Goal: Task Accomplishment & Management: Manage account settings

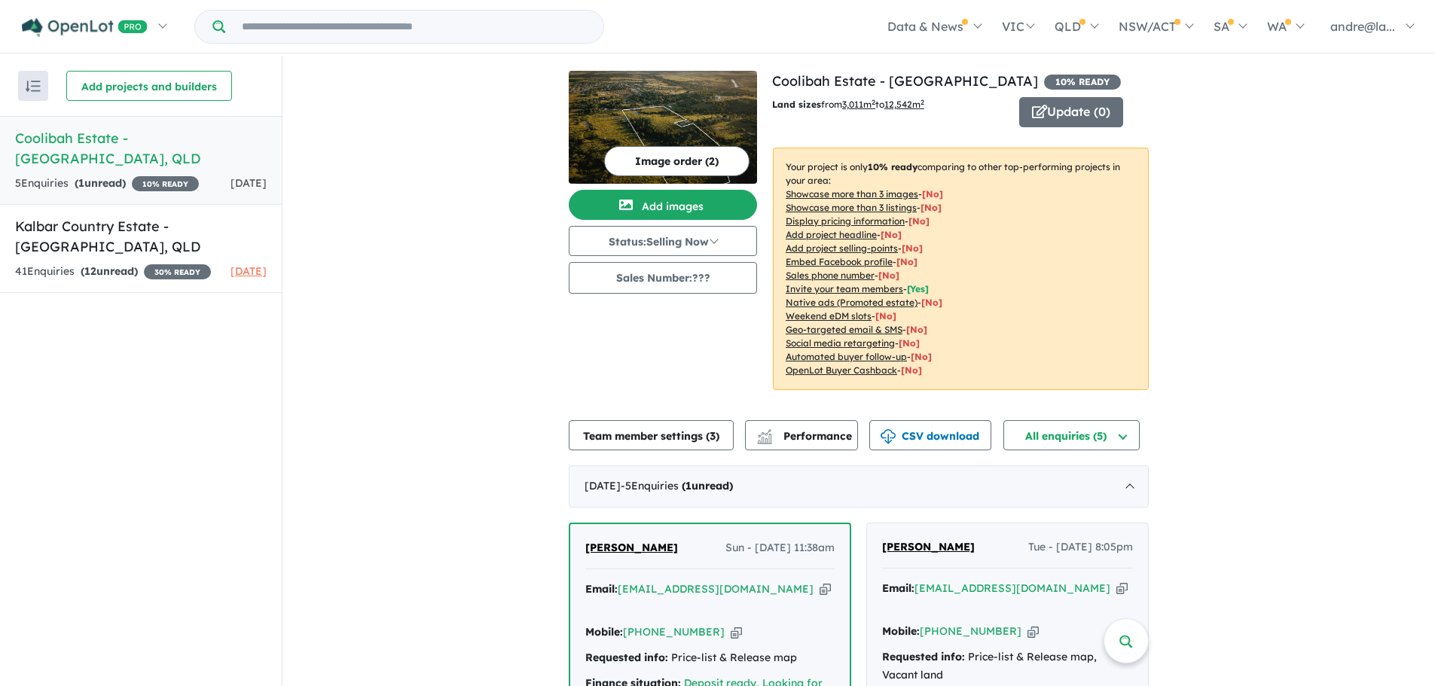
click at [86, 136] on h5 "Coolibah Estate - Lowood , QLD" at bounding box center [141, 148] width 252 height 41
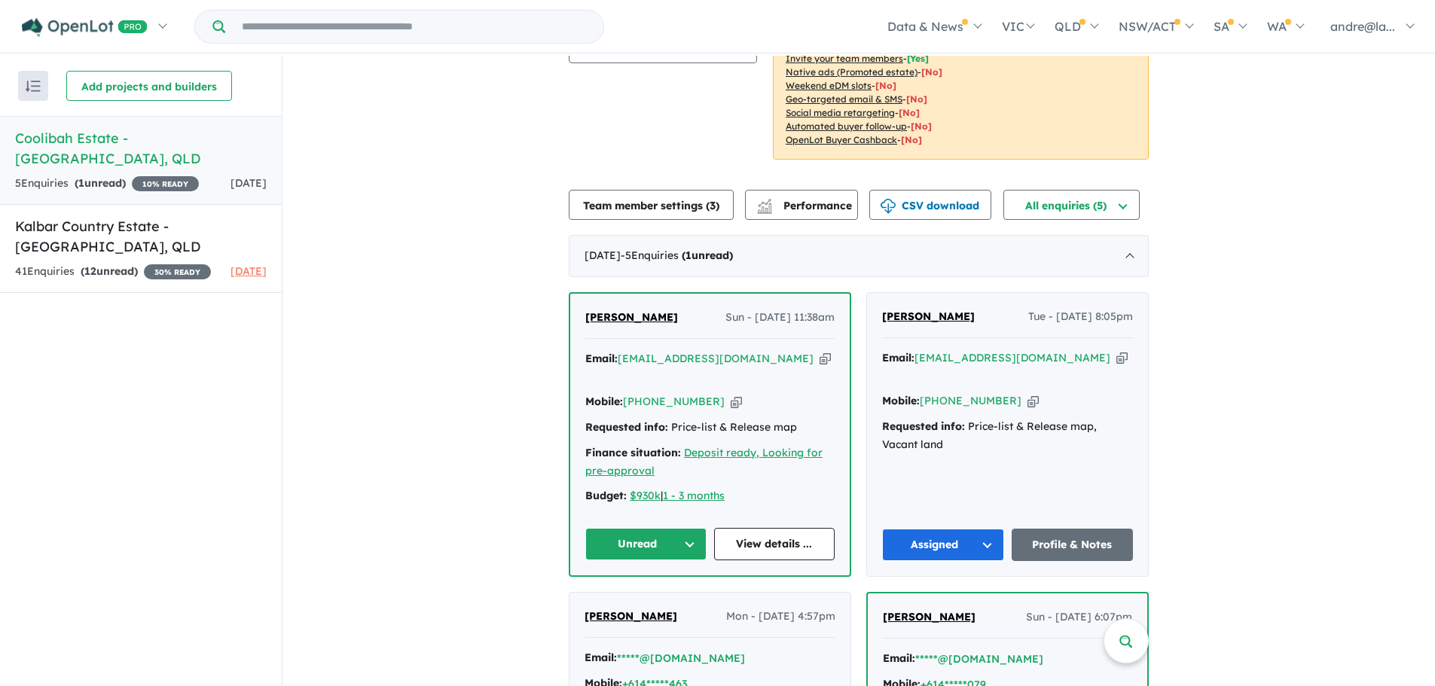
scroll to position [301, 0]
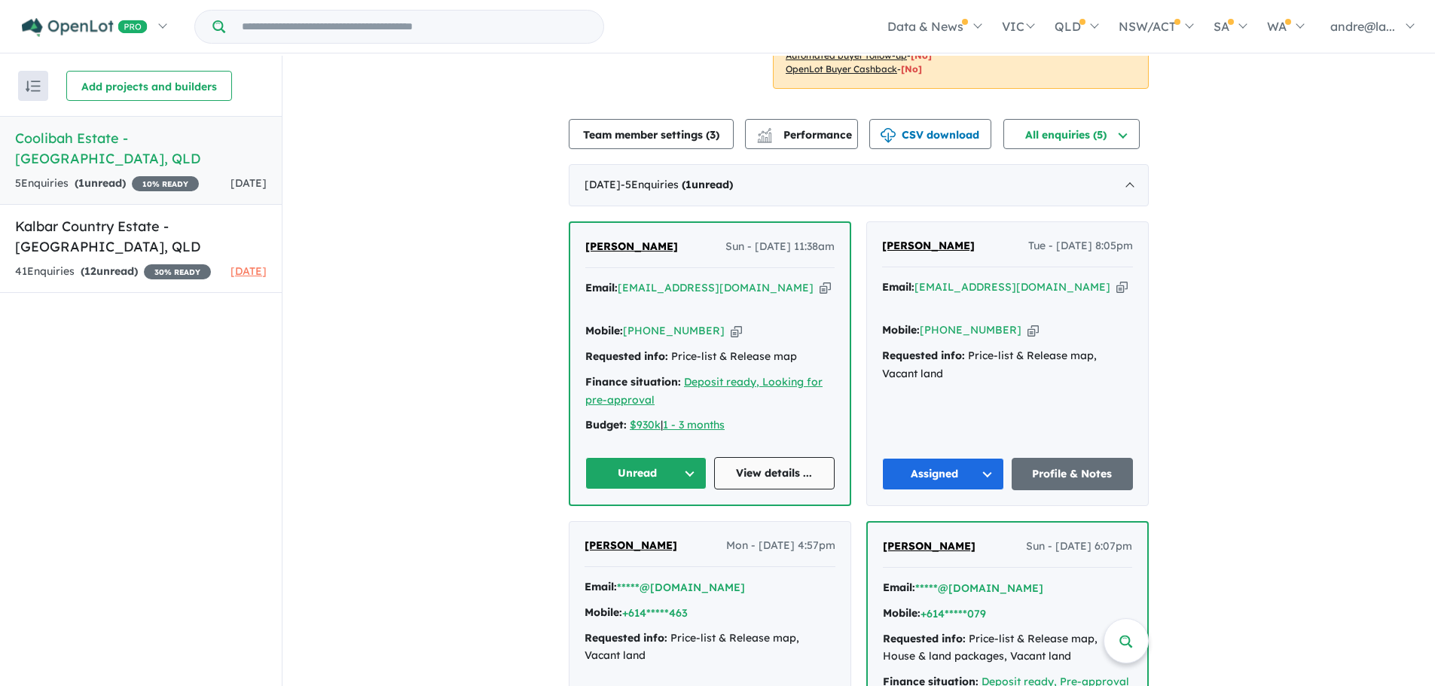
click at [773, 457] on link "View details ..." at bounding box center [774, 473] width 121 height 32
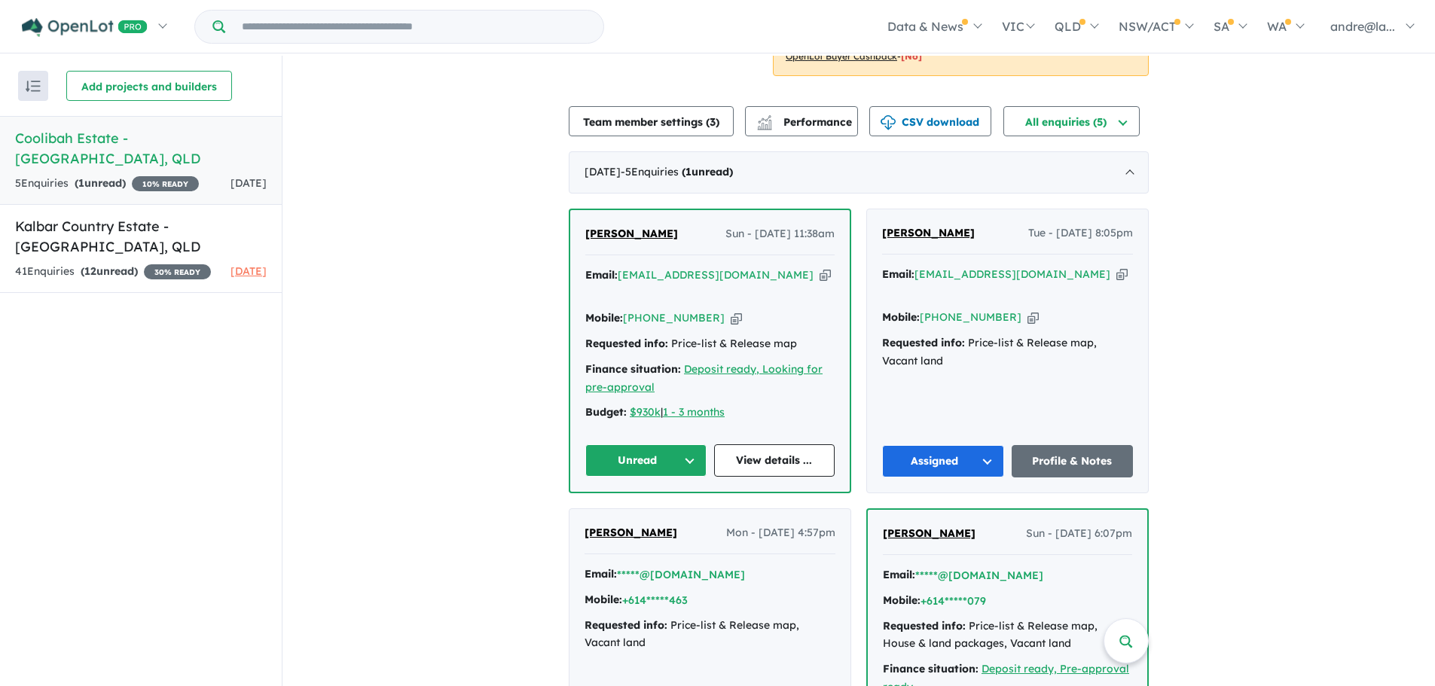
scroll to position [270, 0]
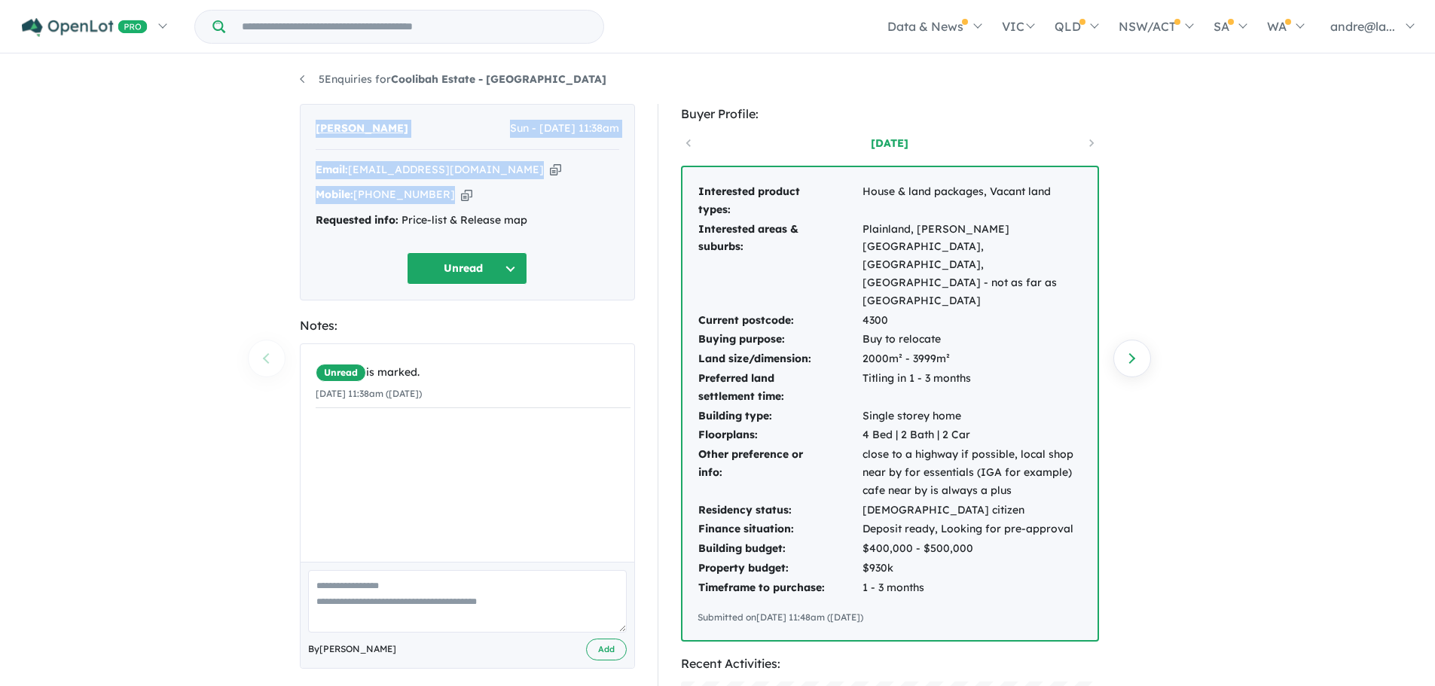
drag, startPoint x: 474, startPoint y: 195, endPoint x: 315, endPoint y: 129, distance: 172.2
click at [315, 129] on div "Wendy Middlemiss Sun - 28/09/2025, 11:38am Email: inbargara@bigpond.com Copied!…" at bounding box center [467, 202] width 335 height 197
copy div "Wendy Middlemiss Sun - 28/09/2025, 11:38am Email: inbargara@bigpond.com Copied!…"
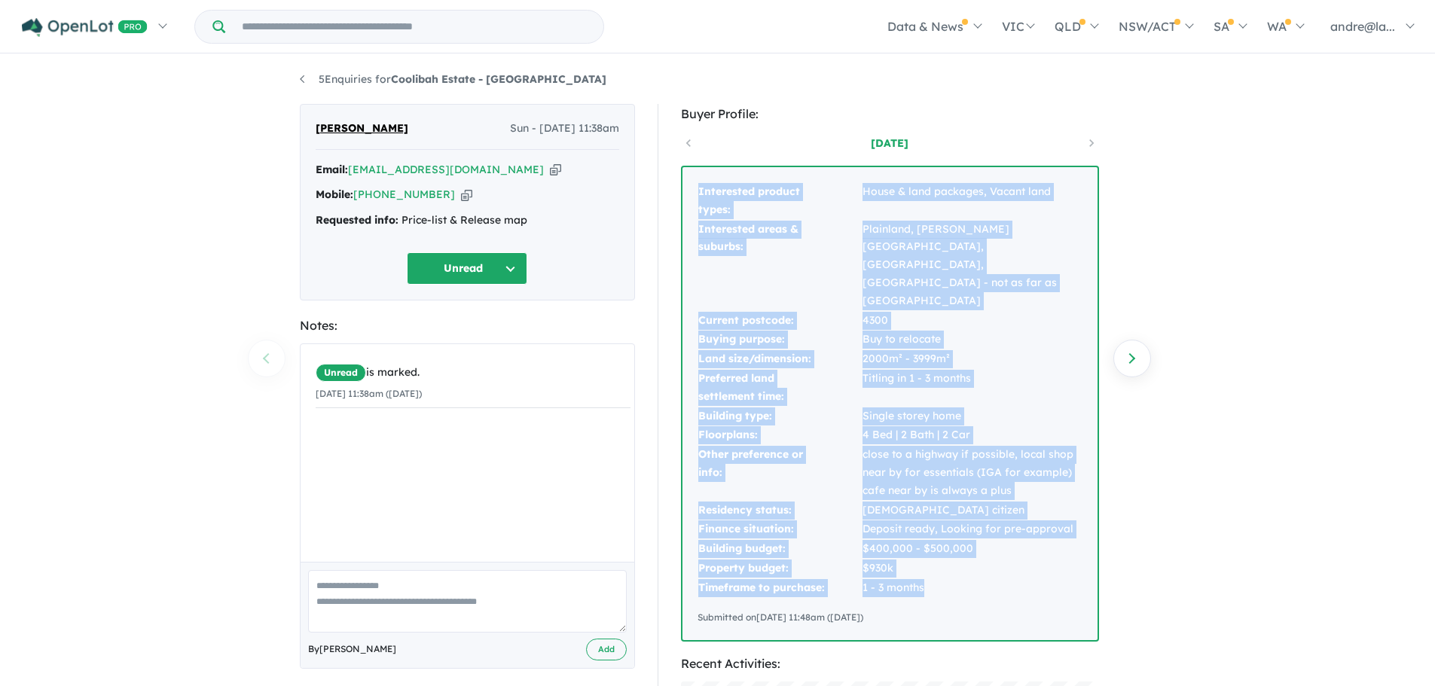
drag, startPoint x: 940, startPoint y: 539, endPoint x: 690, endPoint y: 198, distance: 422.5
click at [690, 198] on div "Interested product types: House & land packages, Vacant land Interested areas &…" at bounding box center [890, 403] width 415 height 473
copy tbody "Interested product types: House & land packages, Vacant land Interested areas &…"
click at [493, 258] on button "Unread" at bounding box center [467, 268] width 121 height 32
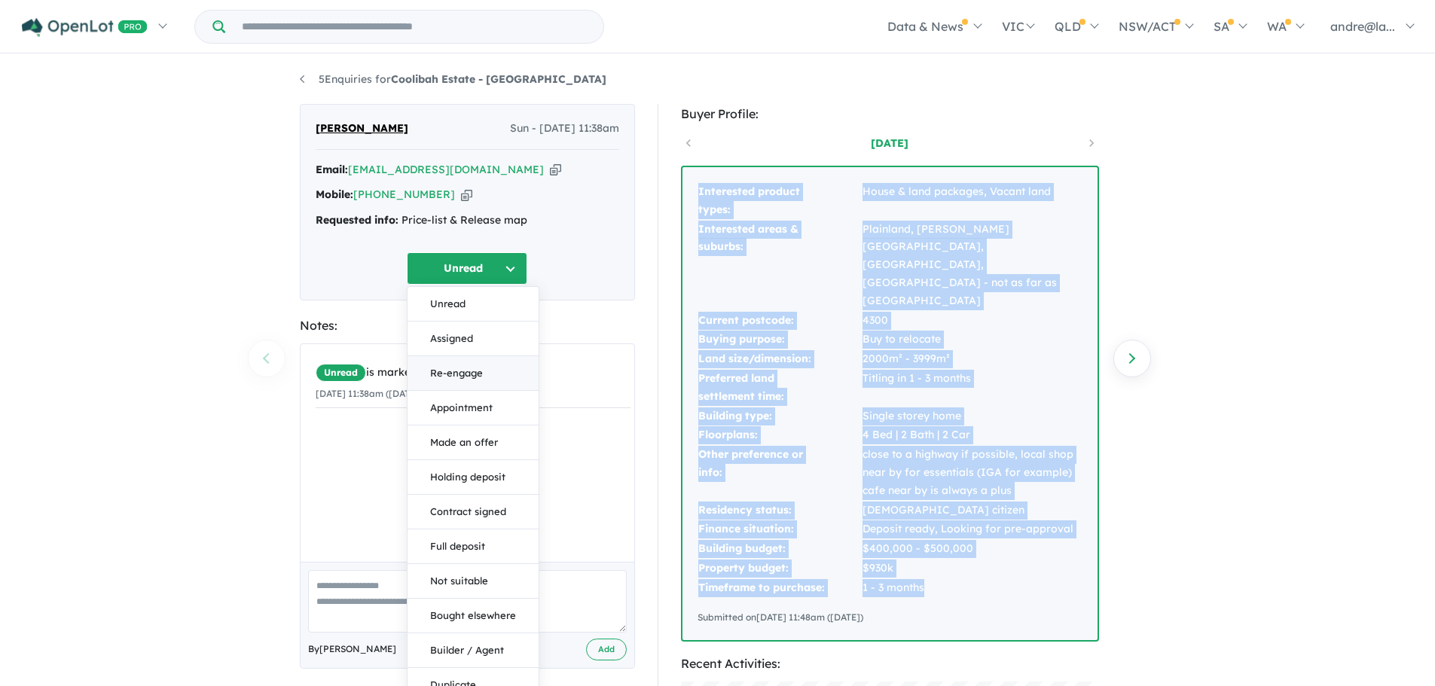
click at [458, 374] on button "Re-engage" at bounding box center [473, 373] width 131 height 35
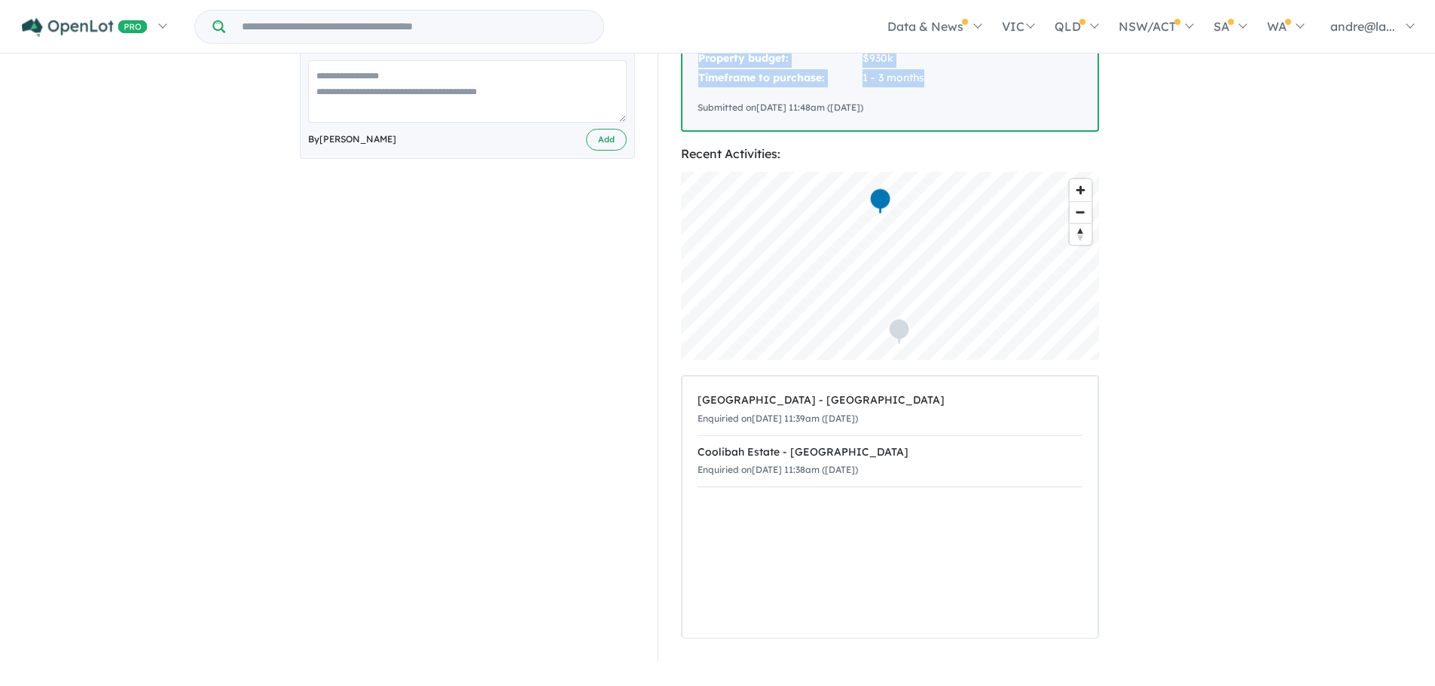
scroll to position [527, 0]
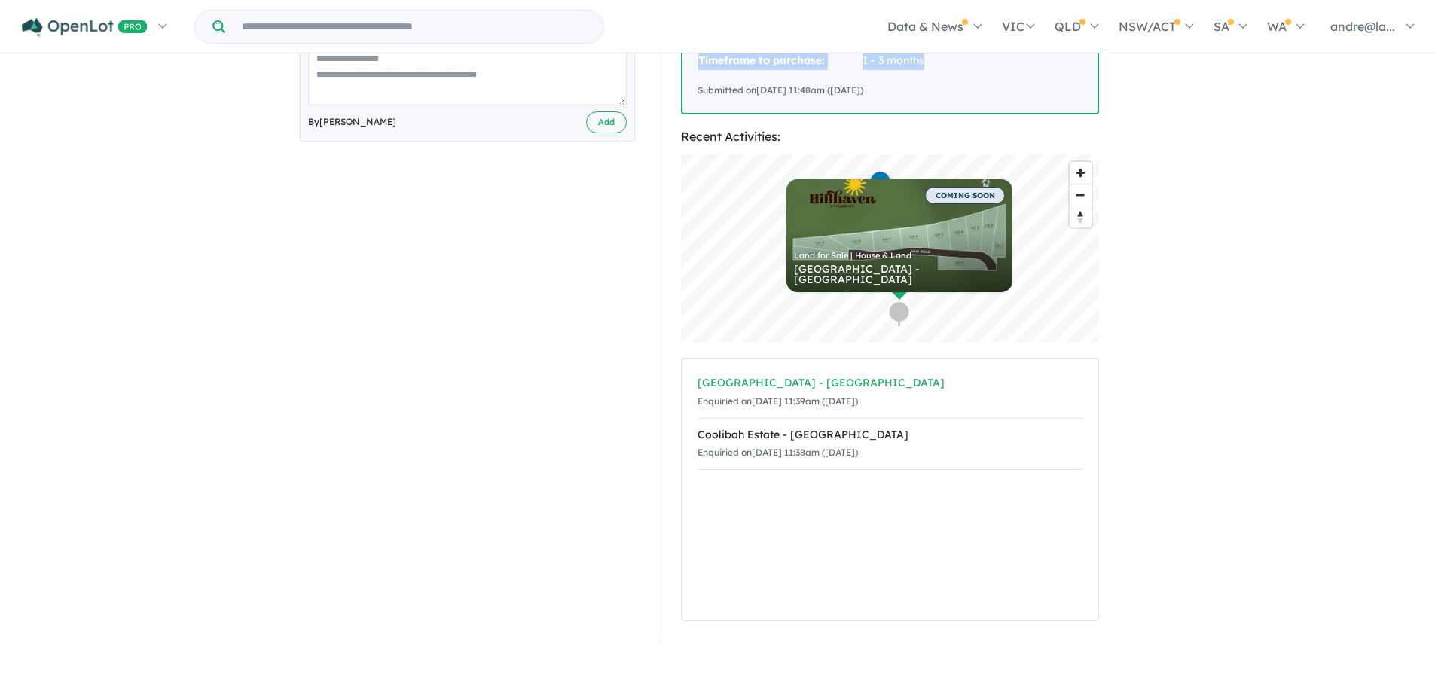
click at [783, 374] on div "[GEOGRAPHIC_DATA] - [GEOGRAPHIC_DATA]" at bounding box center [890, 383] width 385 height 18
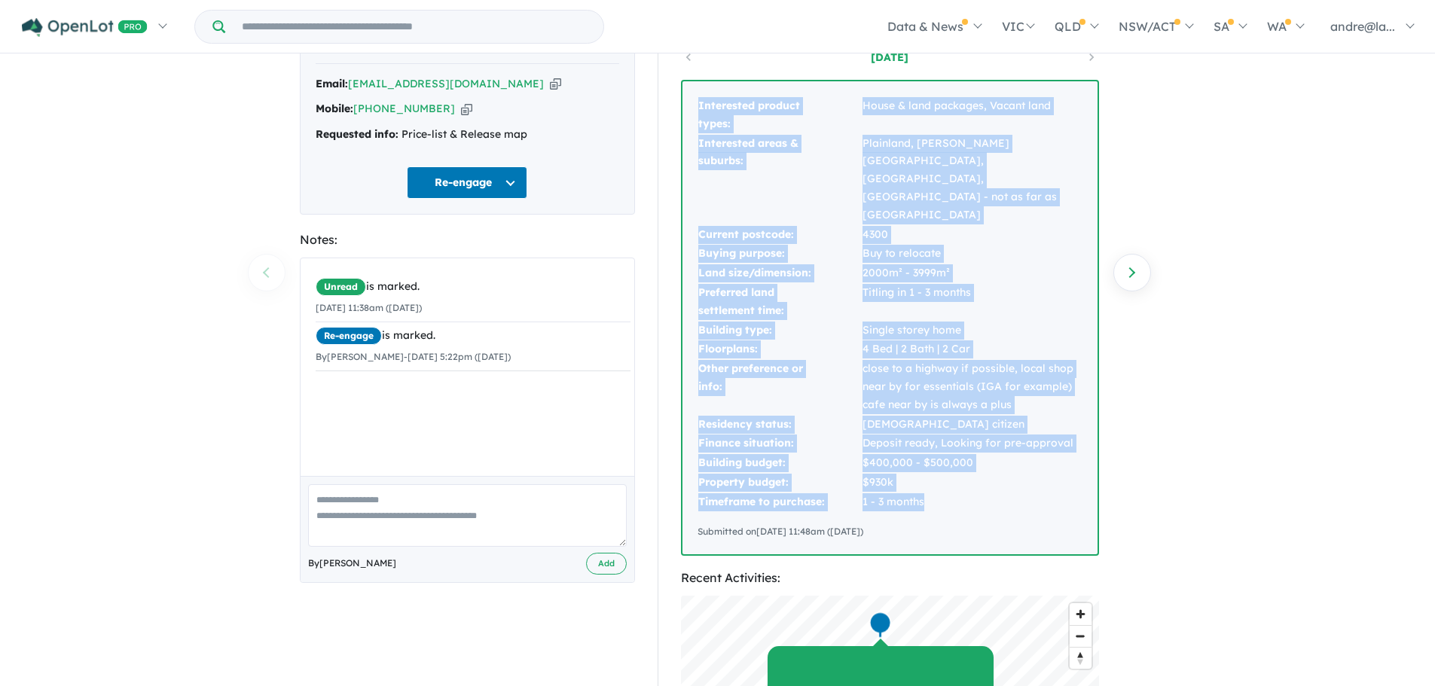
scroll to position [0, 0]
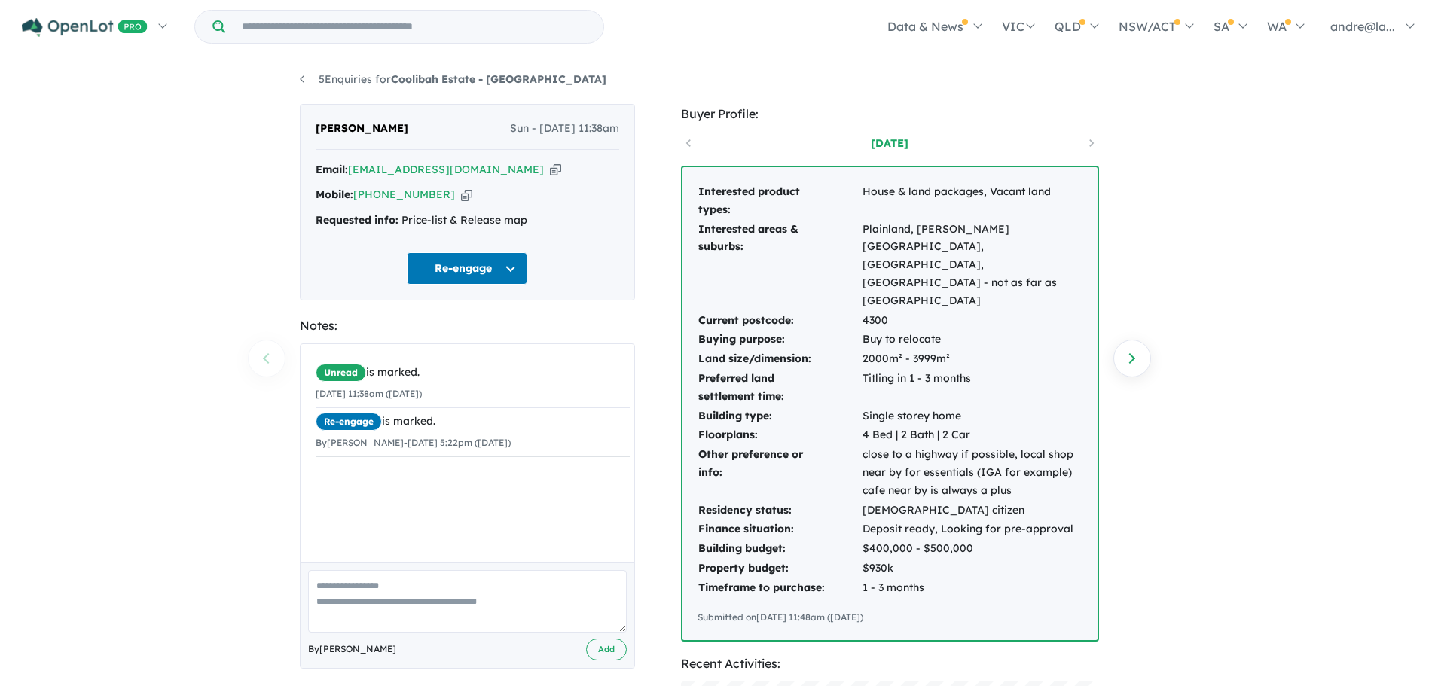
click at [298, 74] on div "5 Enquiries for Coolibah Estate - Lowood Previous enquiry Next enquiry Wendy Mi…" at bounding box center [718, 372] width 859 height 633
click at [319, 77] on link "5 Enquiries for Coolibah Estate - Lowood" at bounding box center [453, 79] width 307 height 14
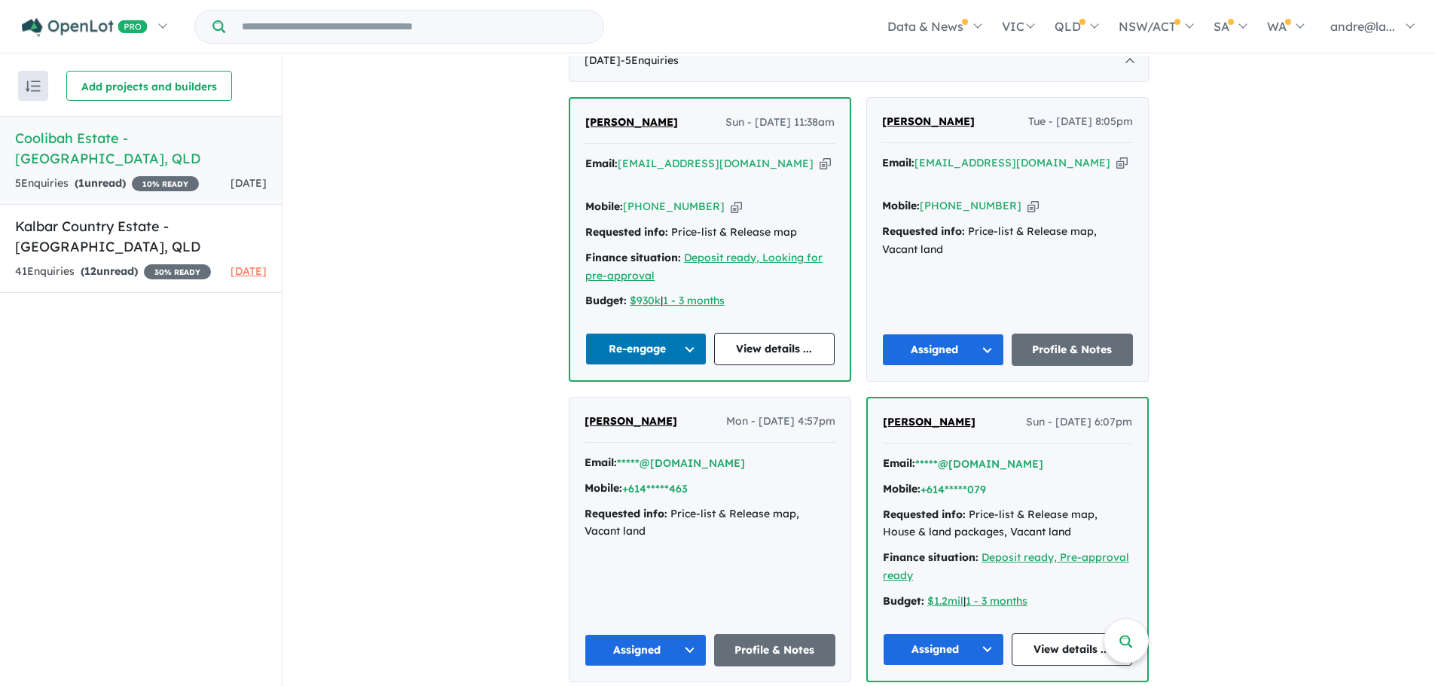
scroll to position [452, 0]
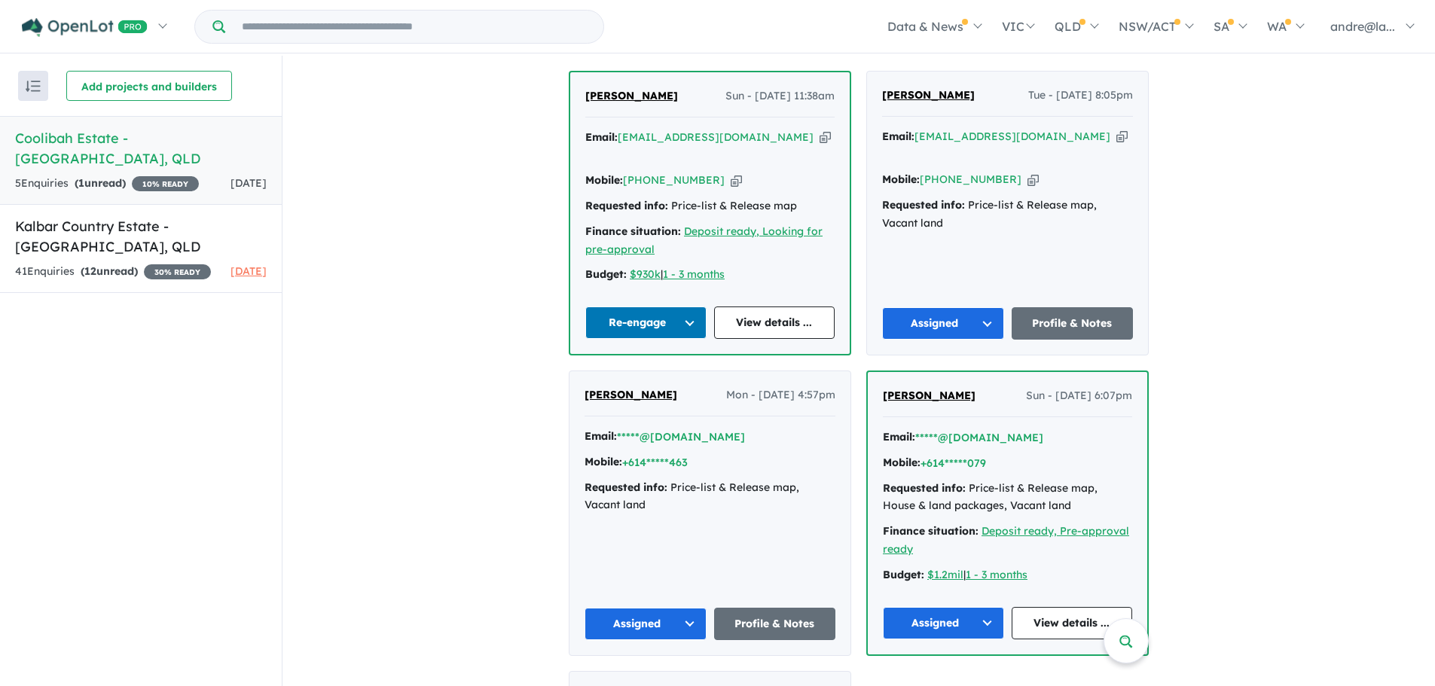
click at [657, 307] on button "Re-engage" at bounding box center [645, 323] width 121 height 32
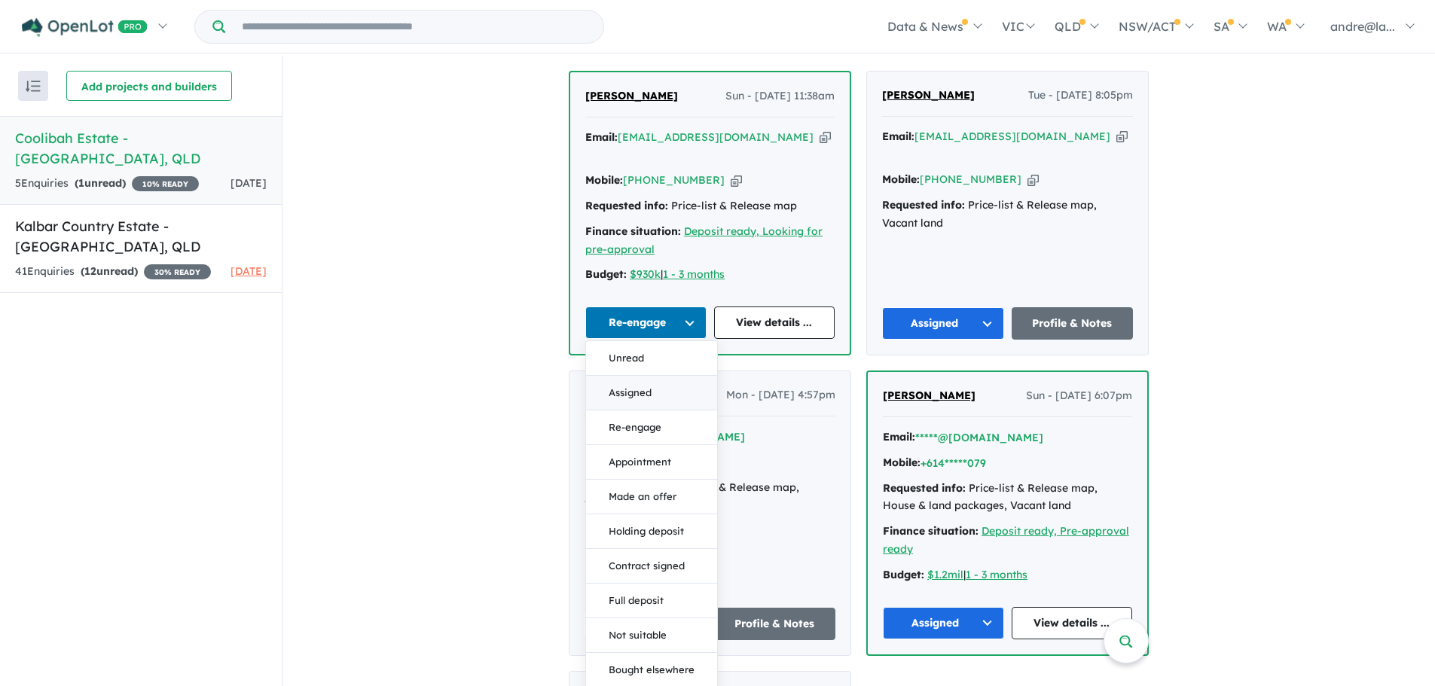
click at [632, 377] on button "Assigned" at bounding box center [651, 393] width 131 height 35
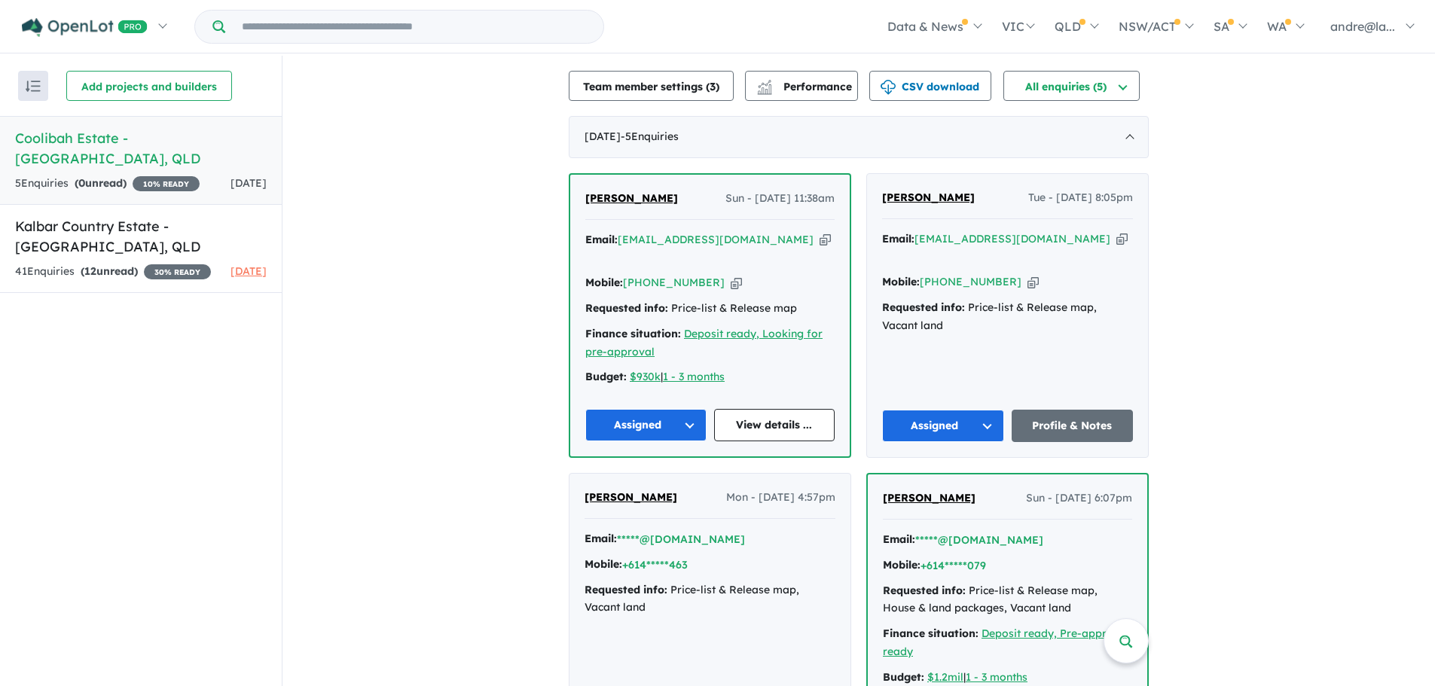
scroll to position [345, 0]
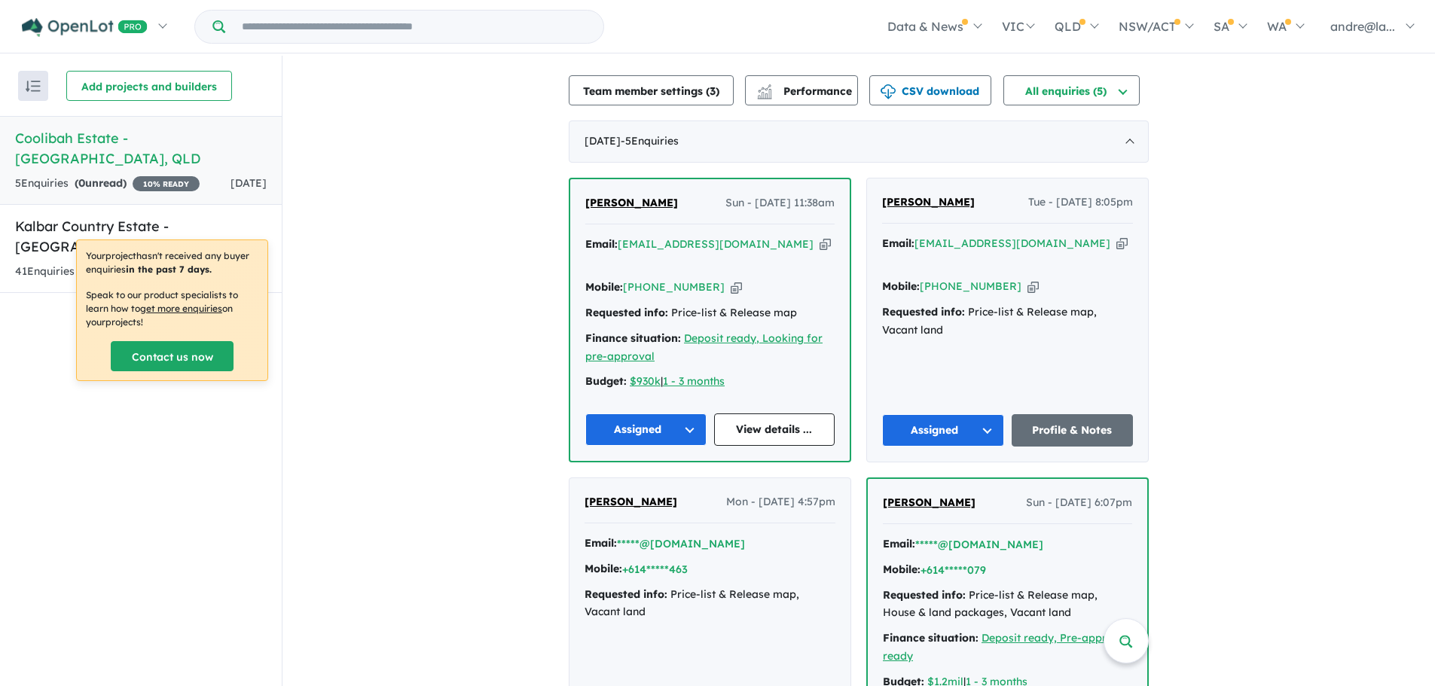
drag, startPoint x: 679, startPoint y: 245, endPoint x: 758, endPoint y: 243, distance: 79.1
click at [820, 243] on icon "button" at bounding box center [825, 245] width 11 height 16
click at [758, 414] on link "View details ..." at bounding box center [774, 430] width 121 height 32
click at [742, 414] on link "View details ..." at bounding box center [774, 430] width 121 height 32
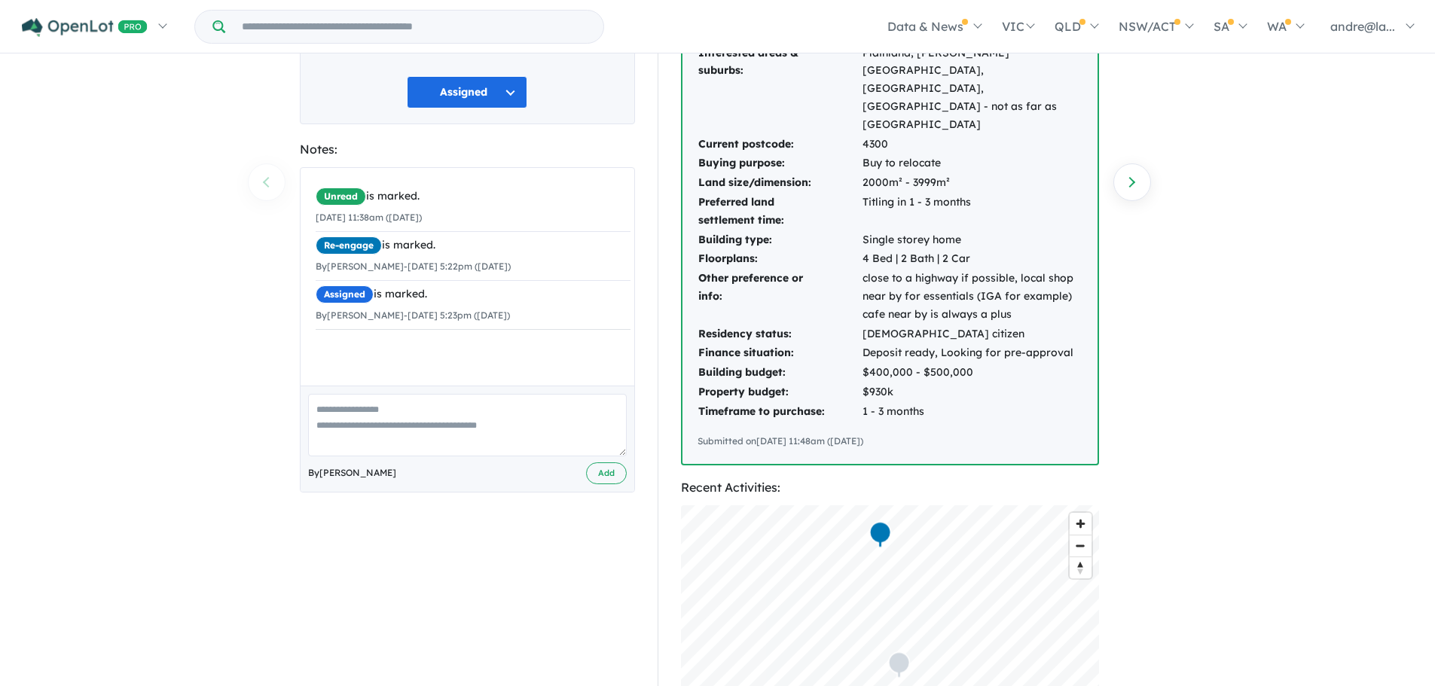
scroll to position [101, 0]
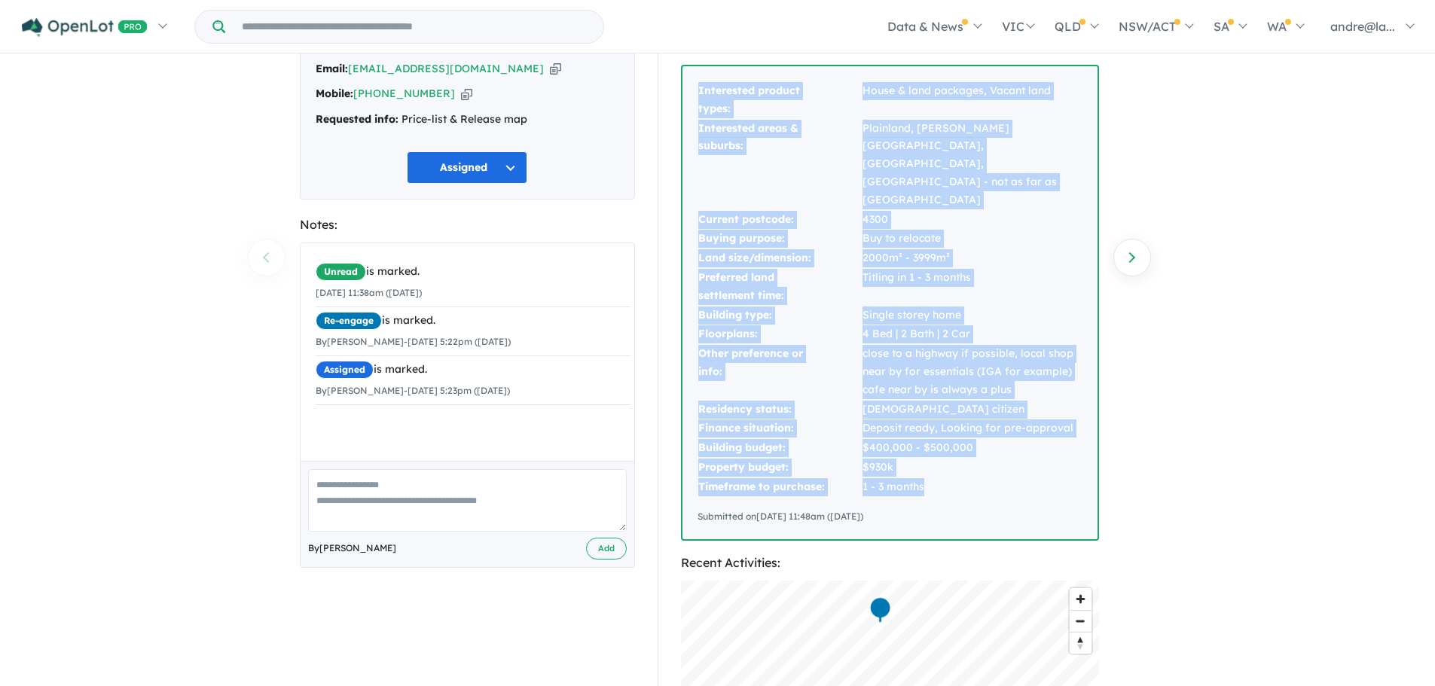
drag, startPoint x: 943, startPoint y: 435, endPoint x: 692, endPoint y: 96, distance: 422.2
click at [692, 96] on div "Interested product types: House & land packages, Vacant land Interested areas &…" at bounding box center [890, 302] width 415 height 473
copy tbody "Interested product types: House & land packages, Vacant land Interested areas &…"
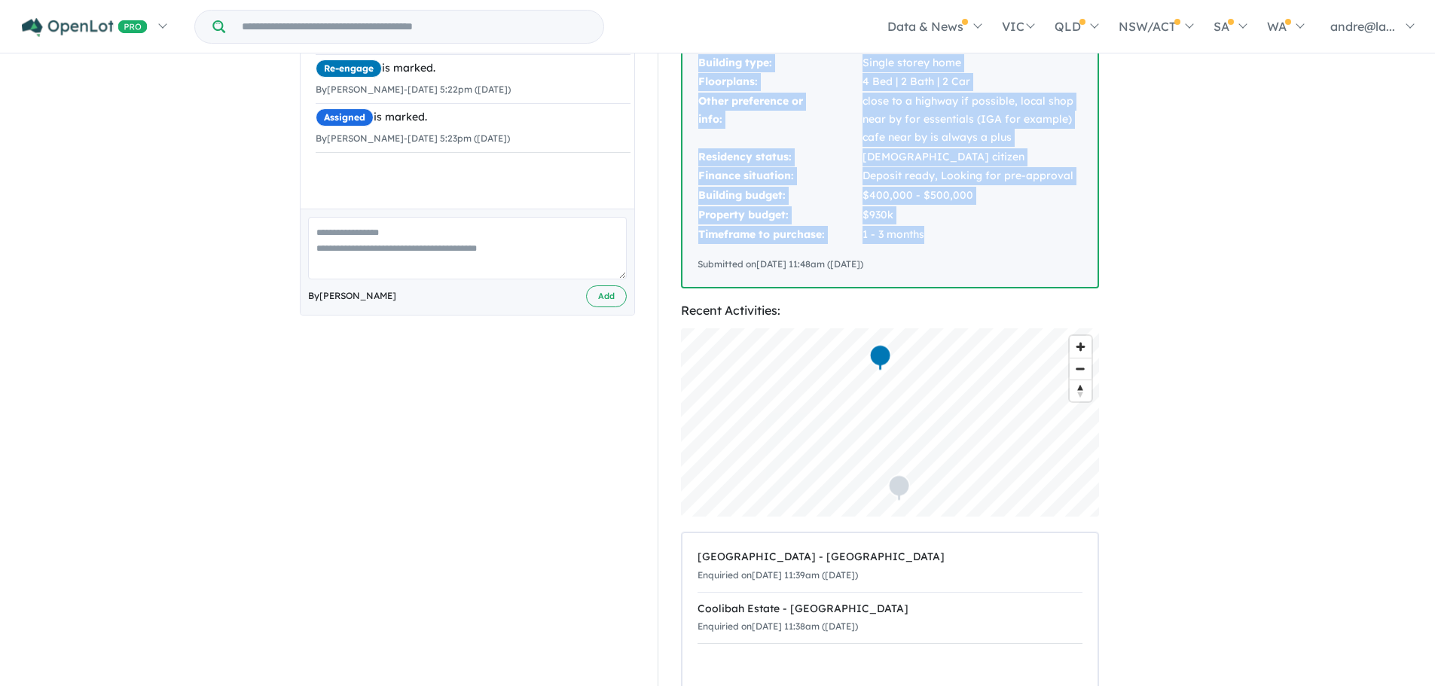
scroll to position [628, 0]
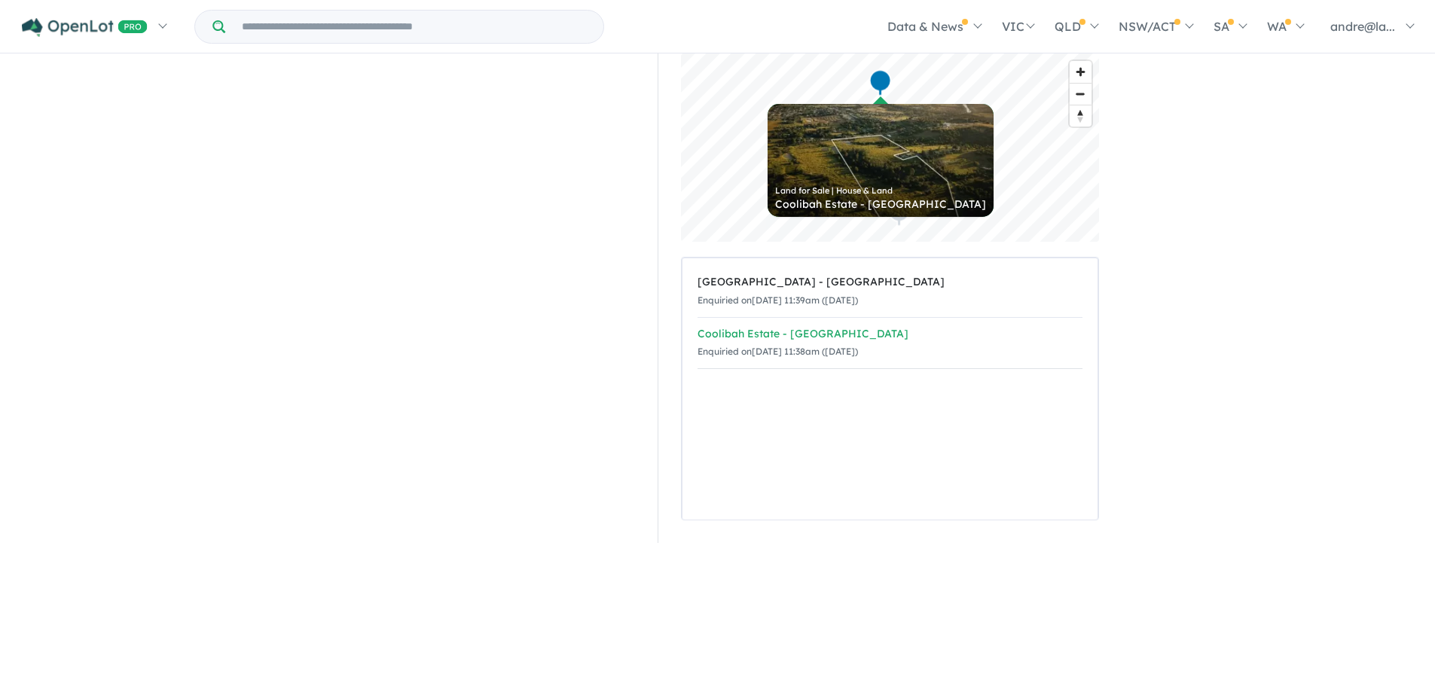
click at [933, 343] on div "Enquiried on [DATE] 11:38am ([DATE])" at bounding box center [890, 352] width 385 height 18
drag, startPoint x: 688, startPoint y: 207, endPoint x: 860, endPoint y: 315, distance: 202.7
click at [865, 301] on div "[GEOGRAPHIC_DATA] - [GEOGRAPHIC_DATA] Enquiried on [DATE] 11:39am ([DATE]) [GEO…" at bounding box center [890, 388] width 415 height 261
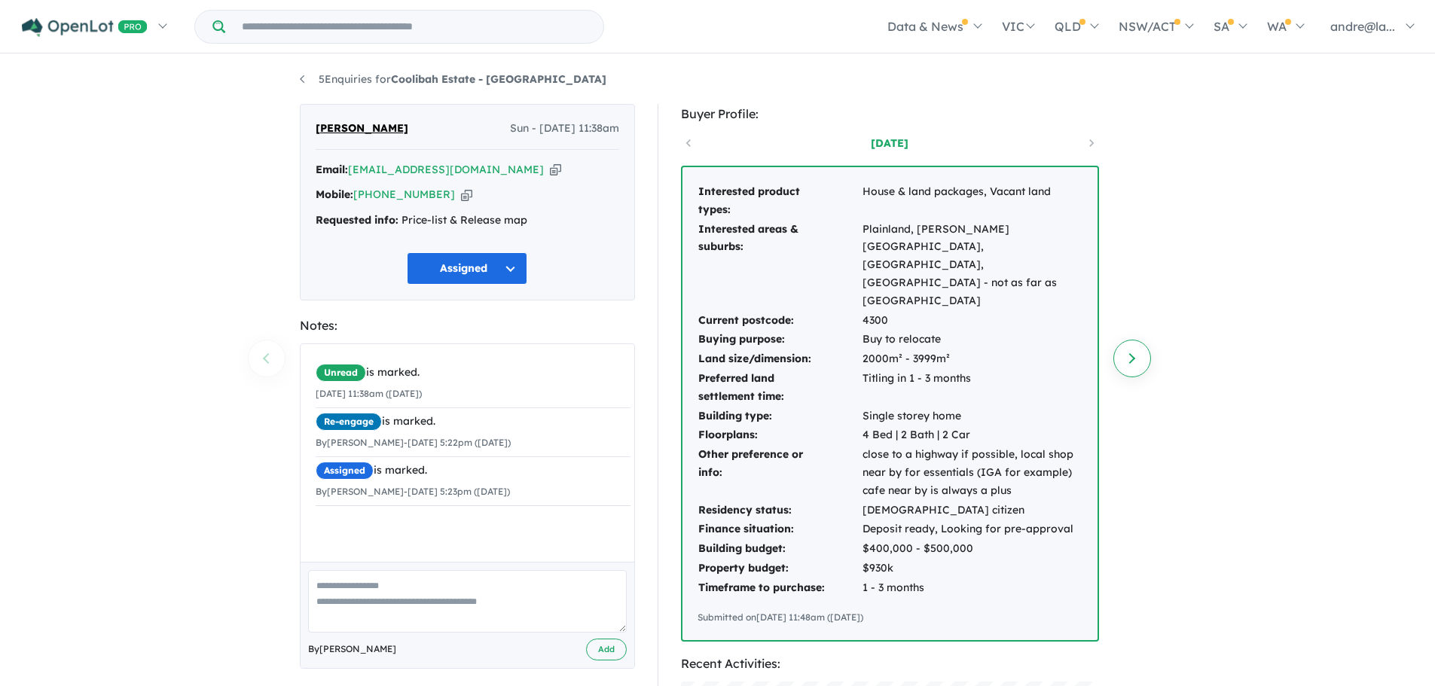
click at [1131, 354] on link "Next enquiry" at bounding box center [1132, 359] width 38 height 38
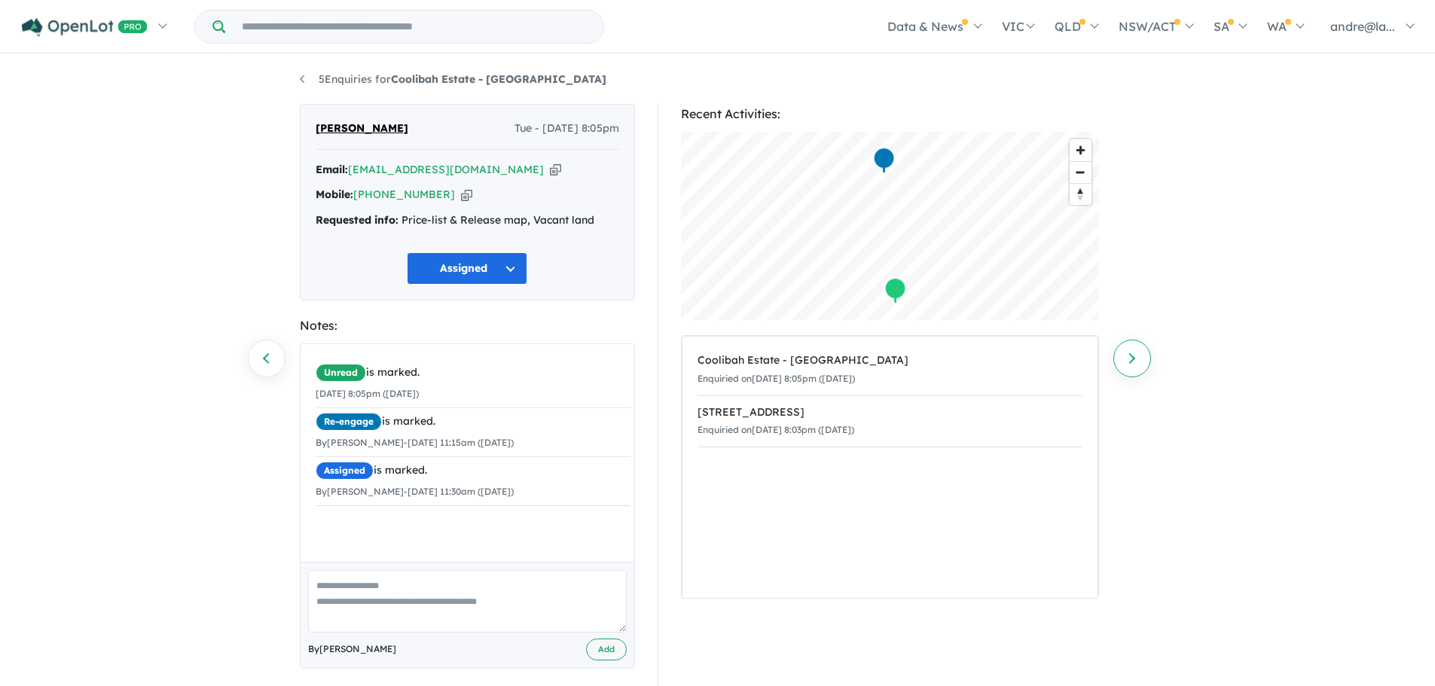
click at [1130, 361] on link "Next enquiry" at bounding box center [1132, 359] width 38 height 38
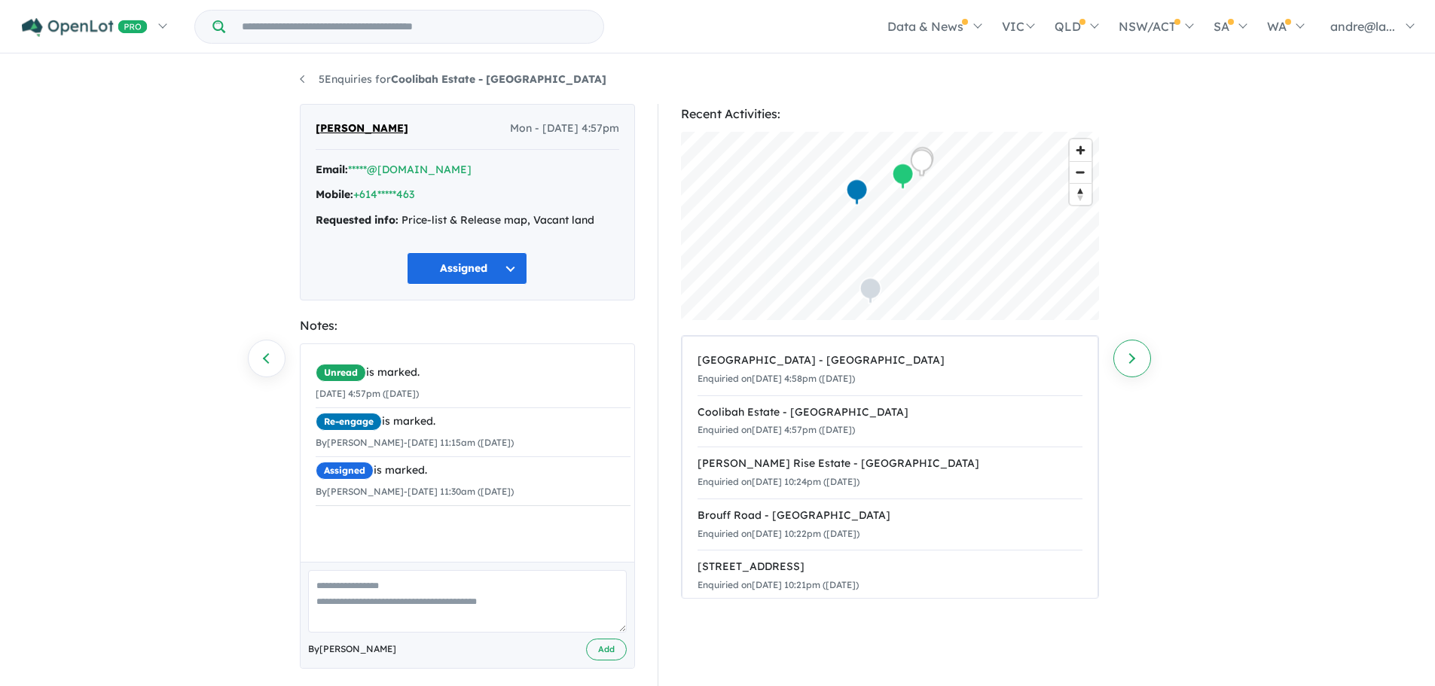
scroll to position [13, 0]
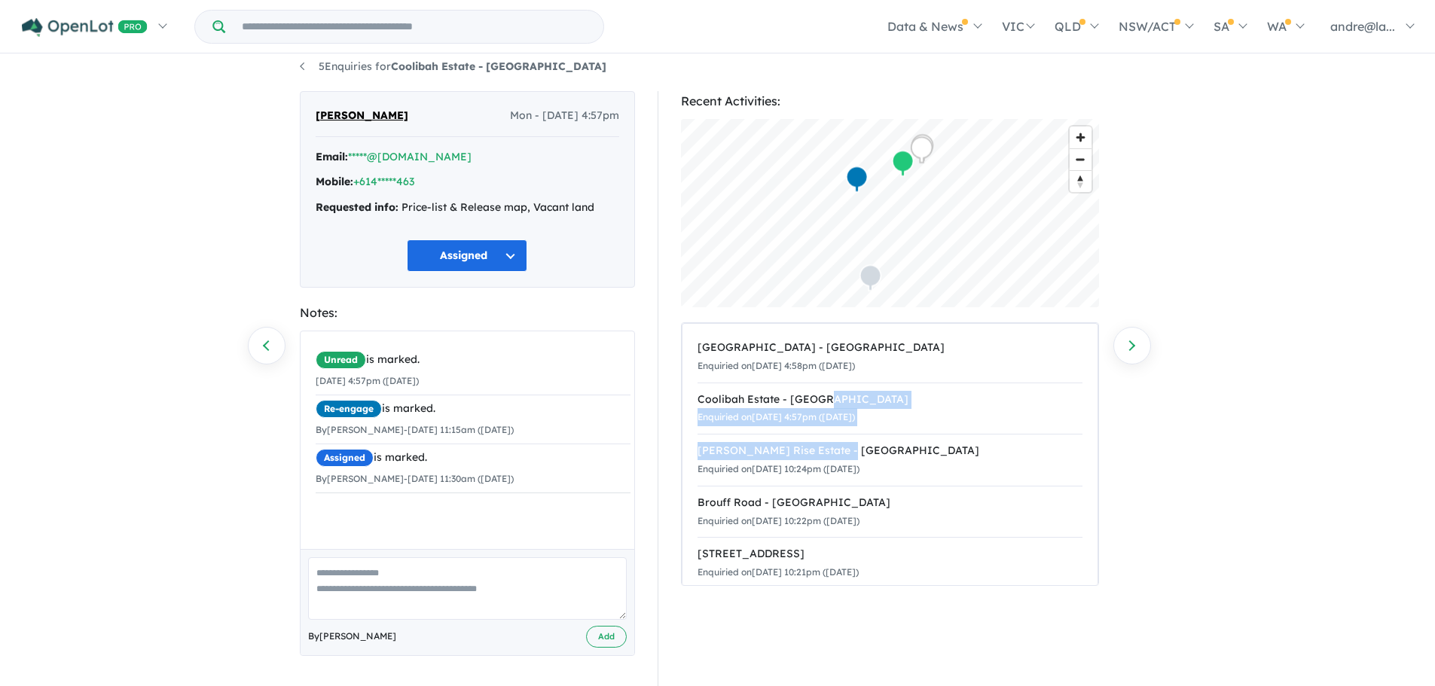
drag, startPoint x: 1098, startPoint y: 389, endPoint x: 1107, endPoint y: 435, distance: 46.2
click at [1107, 435] on div "Recent Activities: © Mapbox © OpenStreetMap Improve this map Hillhaven Estate -…" at bounding box center [897, 388] width 478 height 595
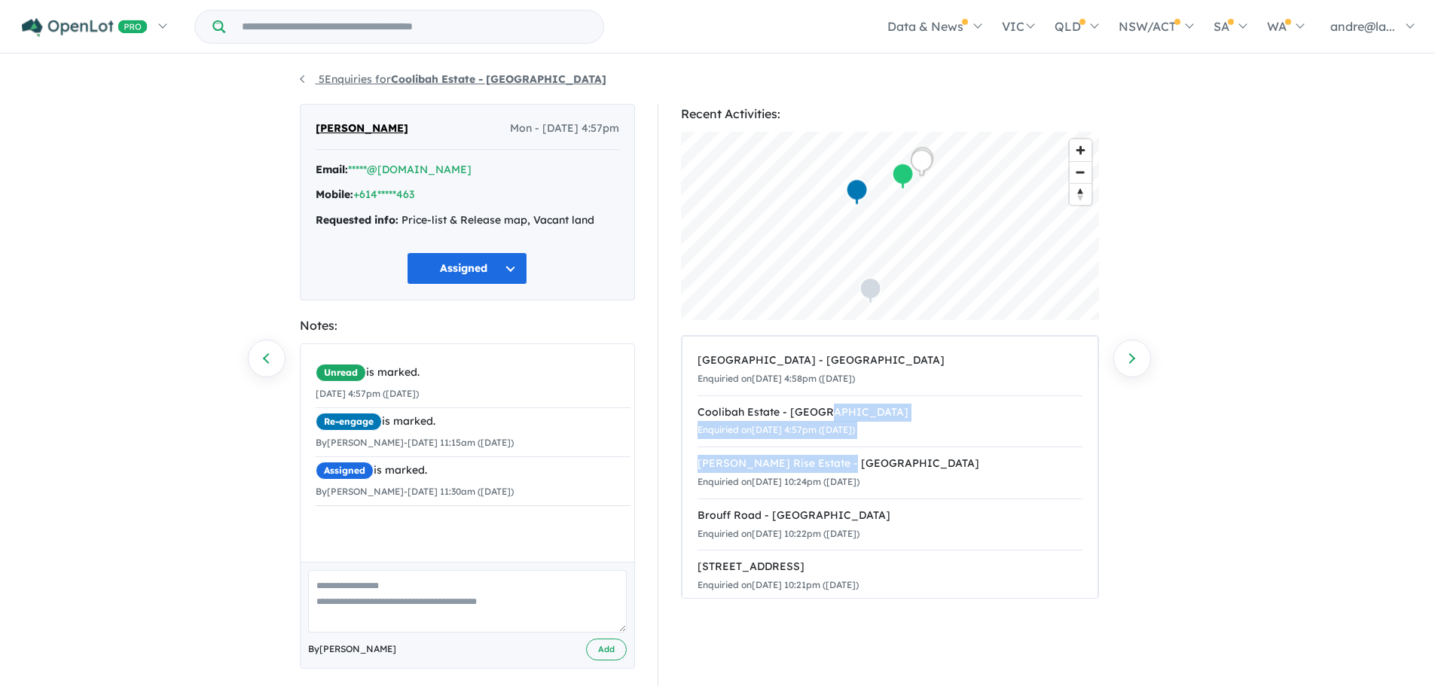
click at [303, 77] on link "5 Enquiries for Coolibah Estate - Lowood" at bounding box center [453, 79] width 307 height 14
